Goal: Information Seeking & Learning: Check status

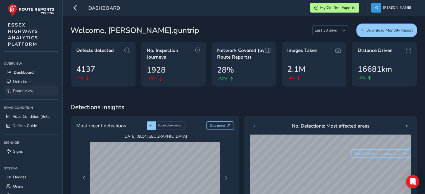
scroll to position [233, 0]
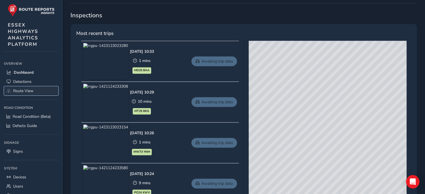
click at [17, 92] on span "Route View" at bounding box center [23, 90] width 20 height 5
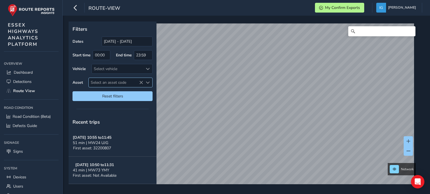
click at [147, 82] on span "Select an asset code" at bounding box center [148, 83] width 4 height 4
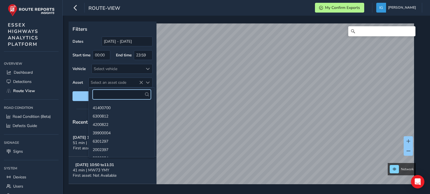
paste input "8900327"
type input "8900327"
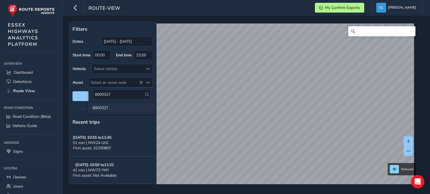
click at [99, 109] on li "8900327" at bounding box center [122, 107] width 66 height 8
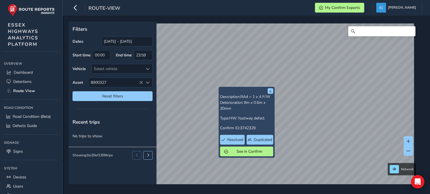
click at [229, 97] on div "x Description: RA4 = 1 x 4 F/W Deterioration 9m x 0.6m x 30mm Type: HW: footway…" at bounding box center [244, 103] width 351 height 163
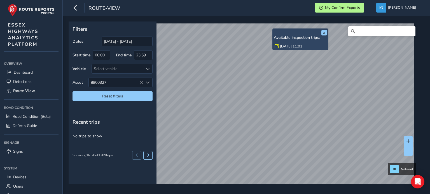
click at [280, 46] on link "[DATE] 11:01" at bounding box center [291, 46] width 22 height 5
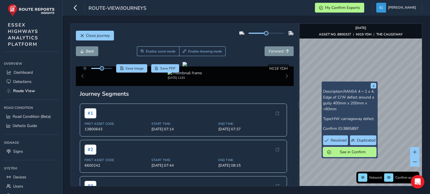
click at [338, 149] on button "See in Confirm" at bounding box center [349, 152] width 53 height 10
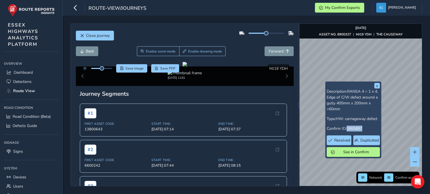
drag, startPoint x: 347, startPoint y: 129, endPoint x: 363, endPoint y: 128, distance: 15.4
click at [362, 128] on span "3865897" at bounding box center [354, 128] width 16 height 5
copy span "3865897"
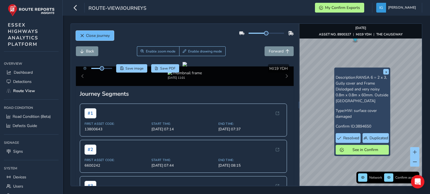
click at [105, 34] on span "Close journey" at bounding box center [98, 35] width 24 height 5
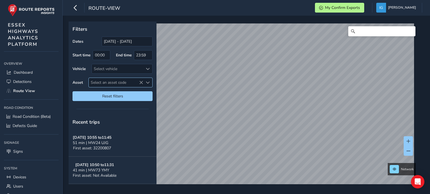
click at [147, 83] on span "Select an asset code" at bounding box center [148, 83] width 4 height 4
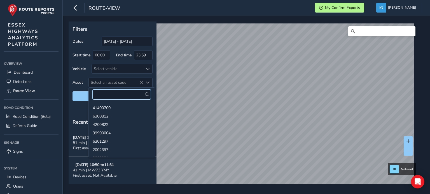
paste input "6601785"
type input "6601785"
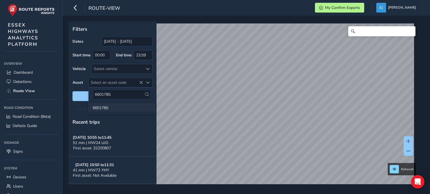
click at [104, 109] on li "6601785" at bounding box center [122, 107] width 66 height 8
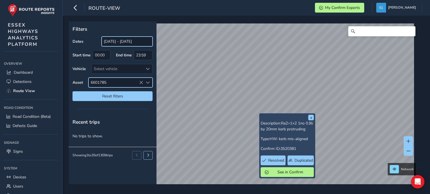
click at [132, 43] on input "[DATE] - [DATE]" at bounding box center [127, 42] width 51 height 10
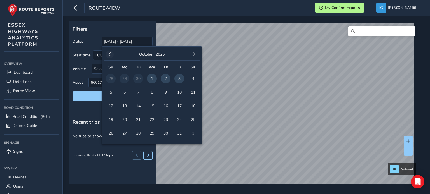
click at [109, 55] on span "button" at bounding box center [110, 55] width 4 height 4
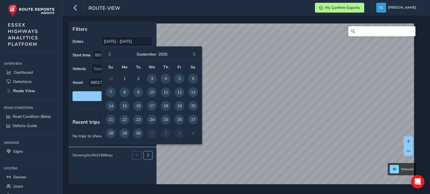
click at [109, 55] on span "button" at bounding box center [110, 55] width 4 height 4
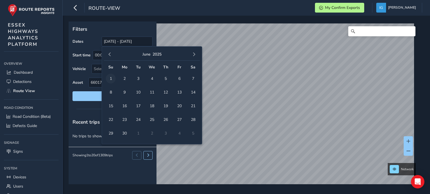
click at [112, 80] on span "1" at bounding box center [111, 79] width 10 height 10
click at [193, 54] on span "button" at bounding box center [194, 55] width 4 height 4
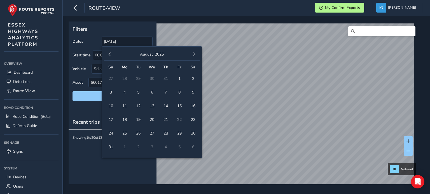
click at [193, 54] on span "button" at bounding box center [194, 55] width 4 height 4
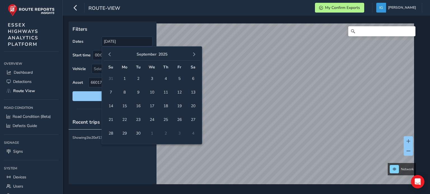
click at [193, 54] on span "button" at bounding box center [194, 55] width 4 height 4
click at [179, 78] on span "3" at bounding box center [179, 79] width 10 height 10
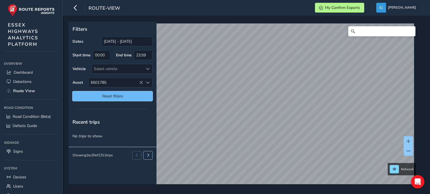
click at [138, 95] on span "Reset filters" at bounding box center [113, 96] width 72 height 5
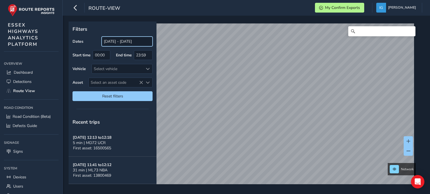
click at [117, 43] on input "[DATE] - [DATE]" at bounding box center [127, 42] width 51 height 10
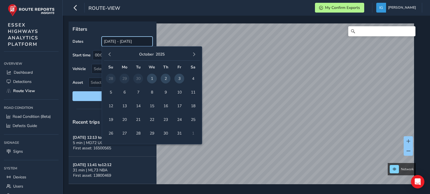
click at [117, 43] on input "[DATE] - [DATE]" at bounding box center [127, 42] width 51 height 10
click at [109, 53] on span "button" at bounding box center [110, 55] width 4 height 4
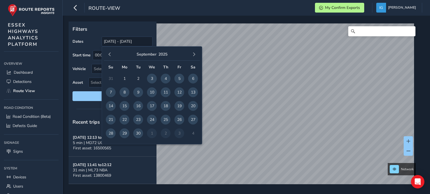
click at [109, 53] on span "button" at bounding box center [110, 55] width 4 height 4
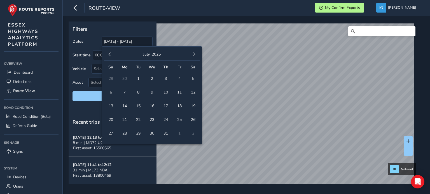
click at [109, 53] on span "button" at bounding box center [110, 55] width 4 height 4
click at [112, 78] on span "1" at bounding box center [111, 79] width 10 height 10
click at [192, 55] on span "button" at bounding box center [194, 55] width 4 height 4
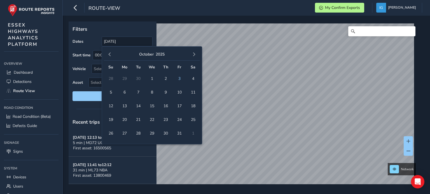
click at [192, 55] on span "button" at bounding box center [194, 55] width 4 height 4
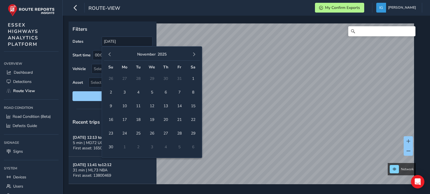
click at [192, 55] on span "button" at bounding box center [194, 55] width 4 height 4
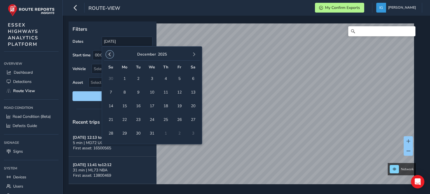
click at [109, 55] on span "button" at bounding box center [110, 55] width 4 height 4
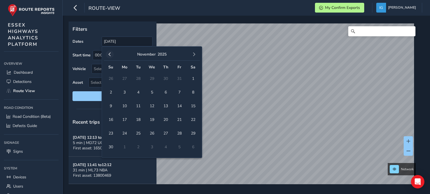
click at [110, 55] on span "button" at bounding box center [110, 55] width 4 height 4
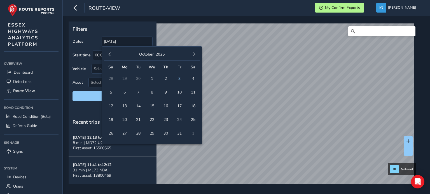
click at [110, 55] on span "button" at bounding box center [110, 55] width 4 height 4
click at [165, 94] on span "11" at bounding box center [166, 93] width 10 height 10
type input "[DATE] - [DATE]"
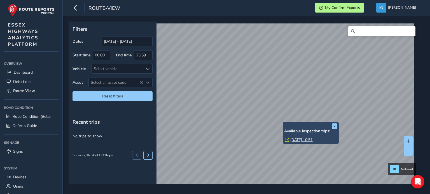
click at [292, 141] on link "[DATE] 10:51" at bounding box center [301, 140] width 22 height 5
